Goal: Task Accomplishment & Management: Manage account settings

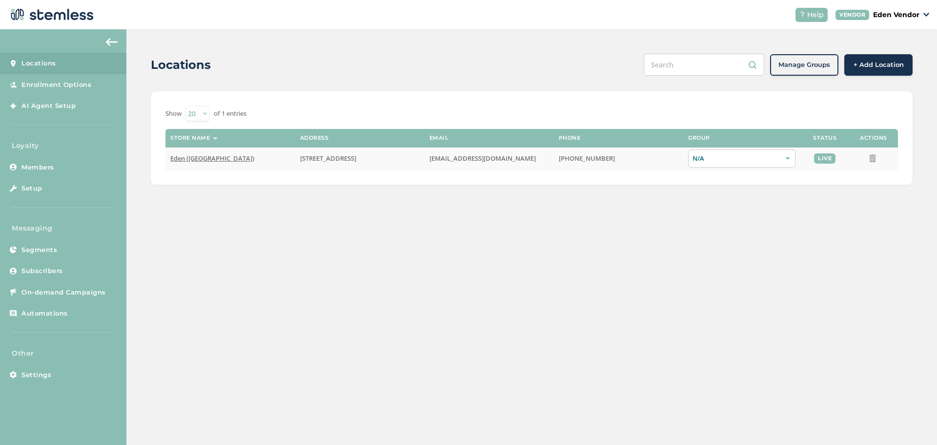
click at [207, 160] on span "Eden ([GEOGRAPHIC_DATA])" at bounding box center [212, 158] width 84 height 9
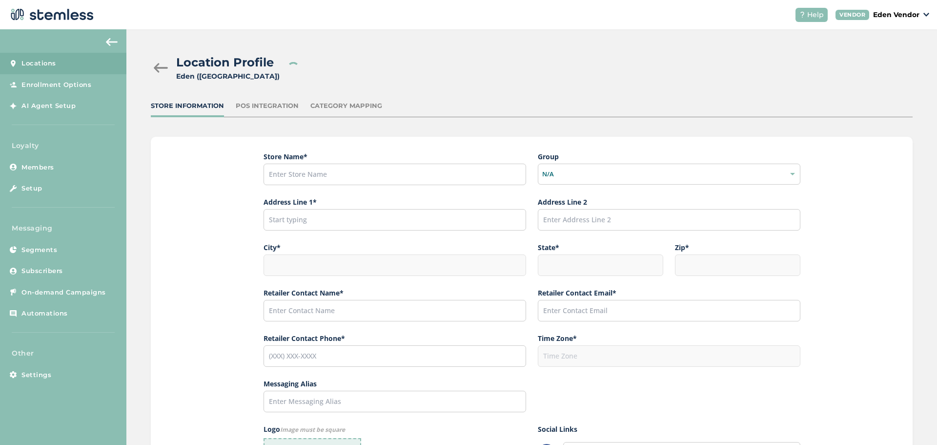
type input "Eden ([GEOGRAPHIC_DATA])"
type input "1731 East 6th Street"
type input "Okmulgee"
type input "OK"
type input "74447"
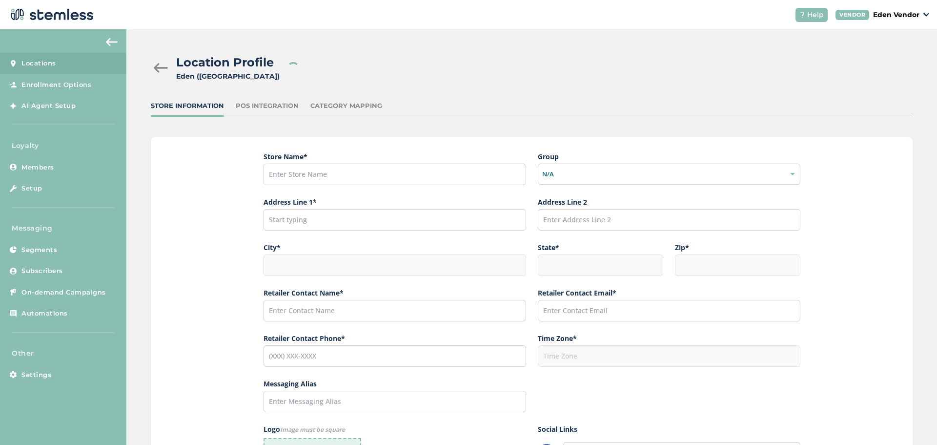
type input "Sastry Gandikota"
type input "marketing@edencannaco.com"
type input "(918) 919-8027"
type input "America/Chicago"
type input "Eden ([GEOGRAPHIC_DATA])"
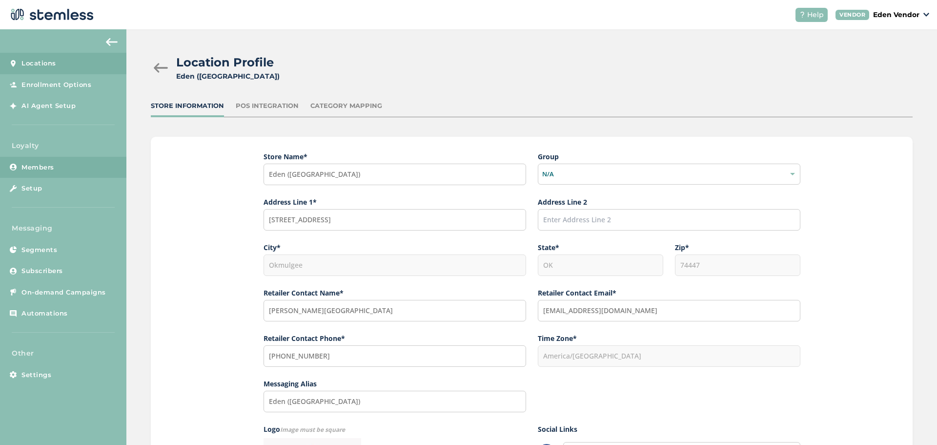
click at [66, 169] on link "Members" at bounding box center [63, 167] width 126 height 21
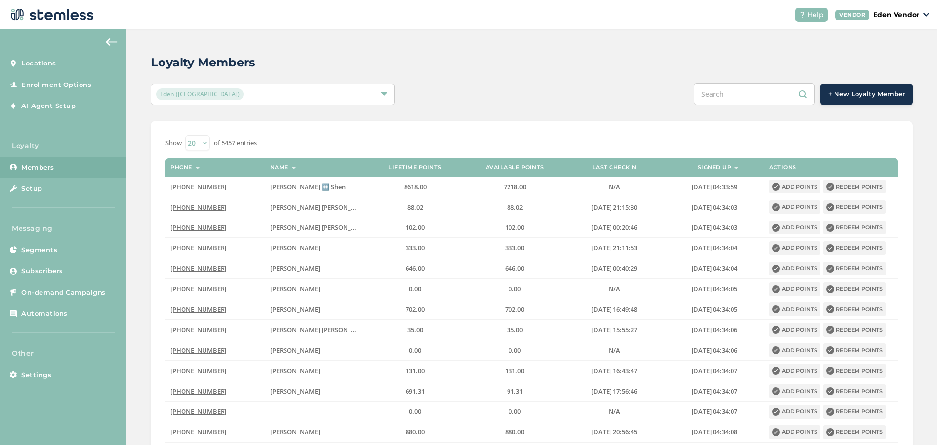
click at [505, 73] on div "Loyalty Members Eden (Okmulgee) + New Loyalty Member Show 20 50 100 of 5457 ent…" at bounding box center [531, 341] width 811 height 624
